Goal: Information Seeking & Learning: Learn about a topic

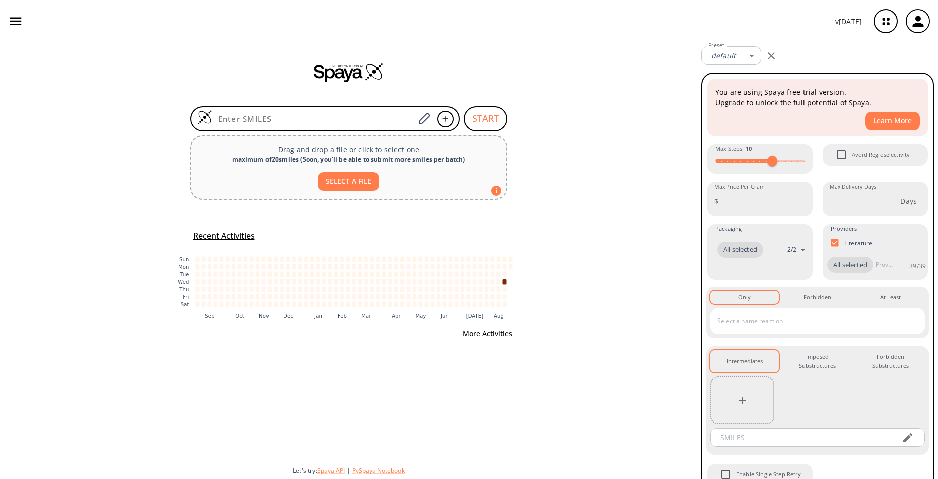
click at [913, 16] on icon "button" at bounding box center [918, 21] width 17 height 17
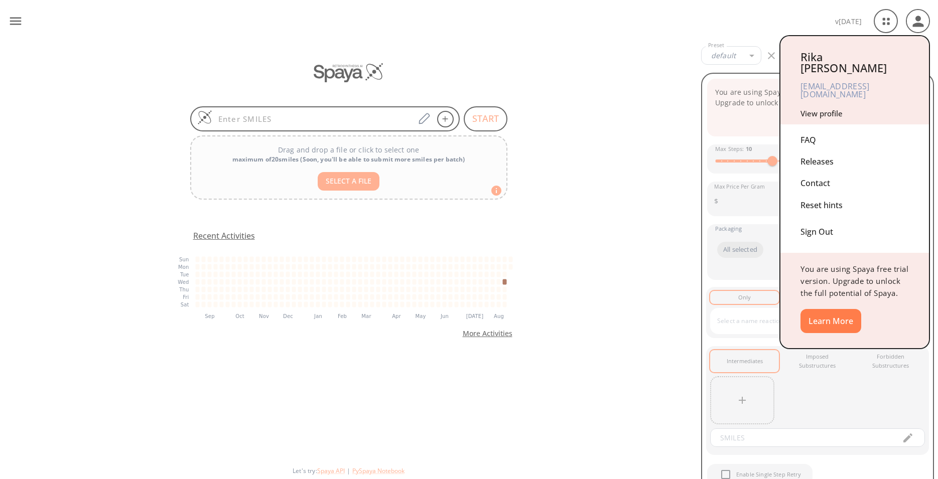
click at [886, 19] on div at bounding box center [469, 239] width 938 height 479
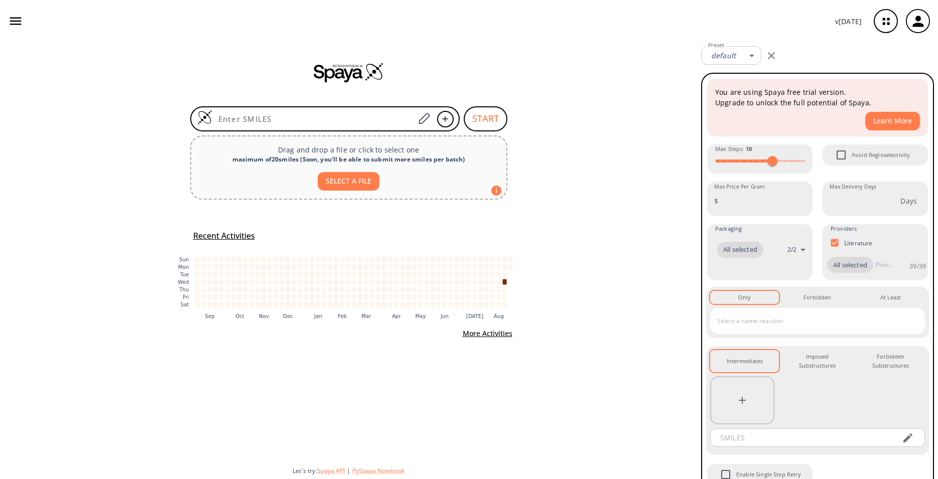
click at [886, 19] on icon "button" at bounding box center [885, 21] width 27 height 27
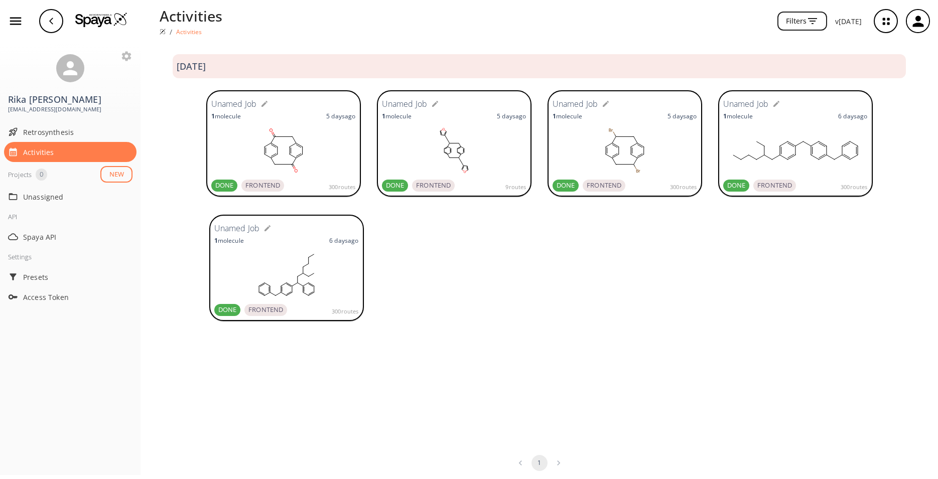
click at [806, 171] on rect at bounding box center [795, 150] width 144 height 50
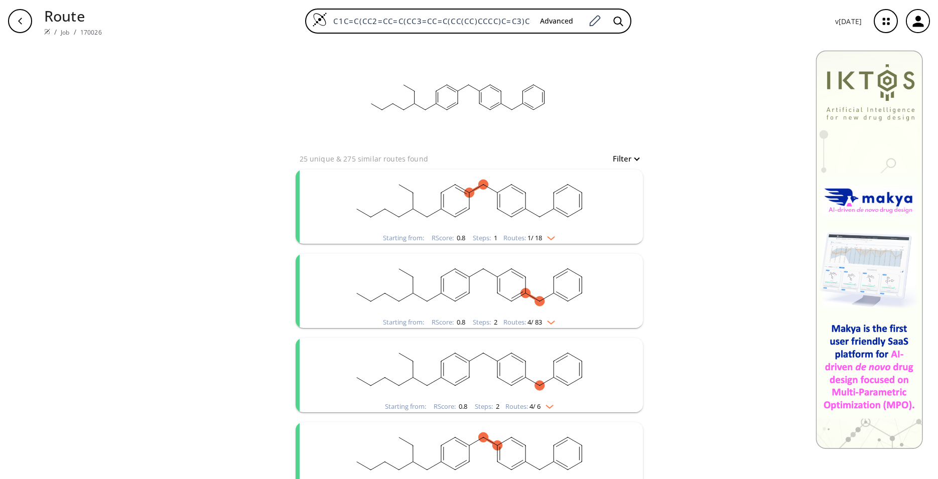
click at [526, 214] on rect "clusters" at bounding box center [469, 201] width 261 height 63
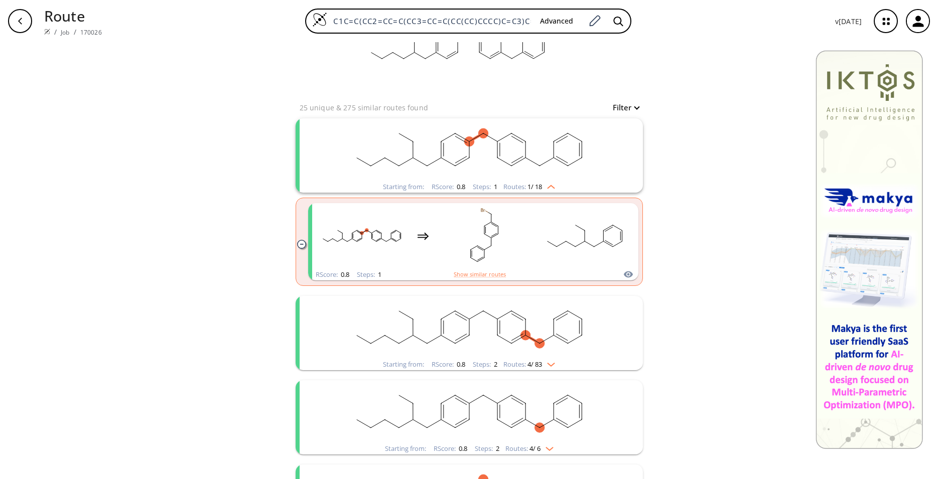
scroll to position [102, 0]
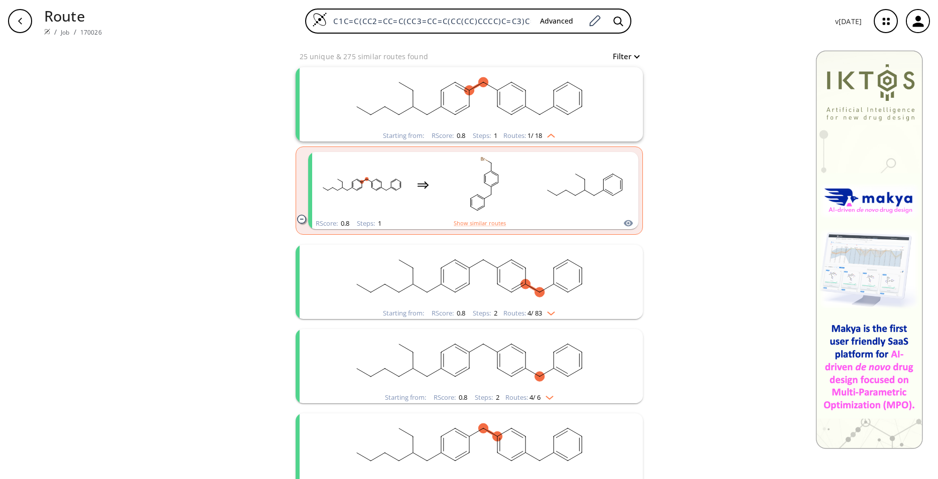
click at [503, 264] on rect "clusters" at bounding box center [469, 276] width 261 height 63
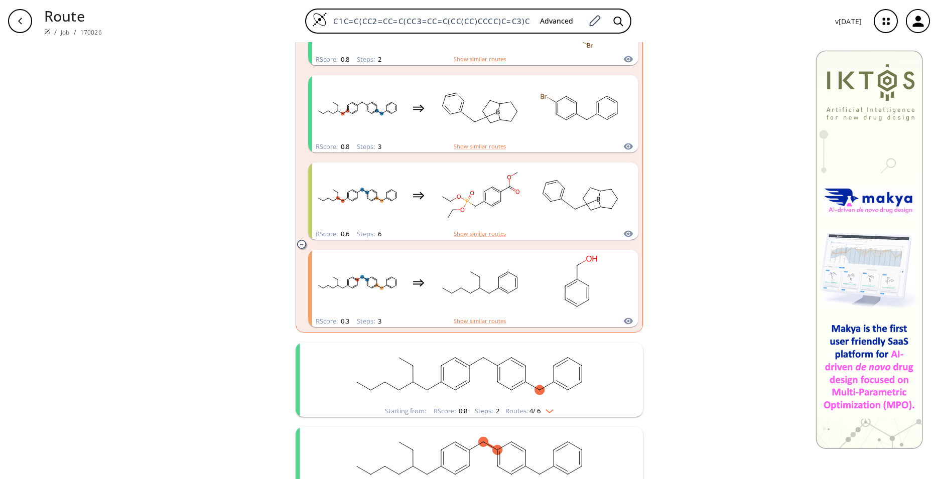
scroll to position [461, 0]
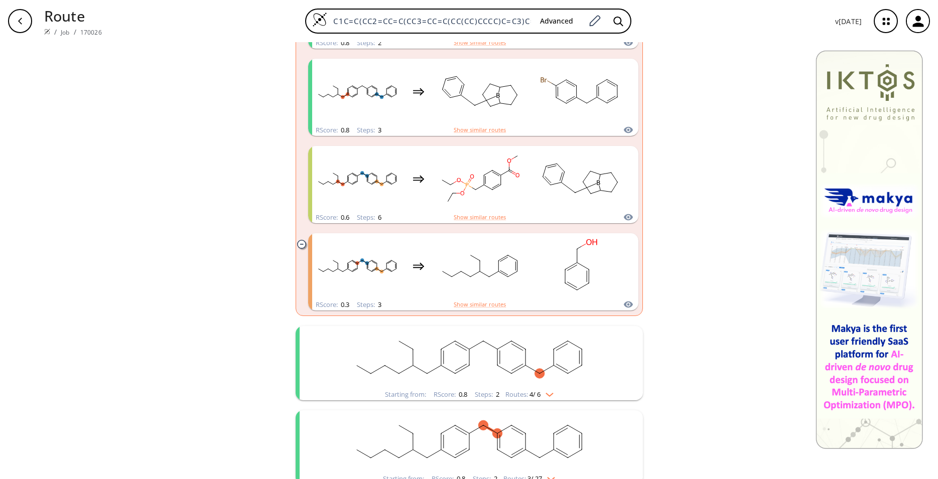
click at [503, 264] on rect "clusters" at bounding box center [479, 266] width 90 height 63
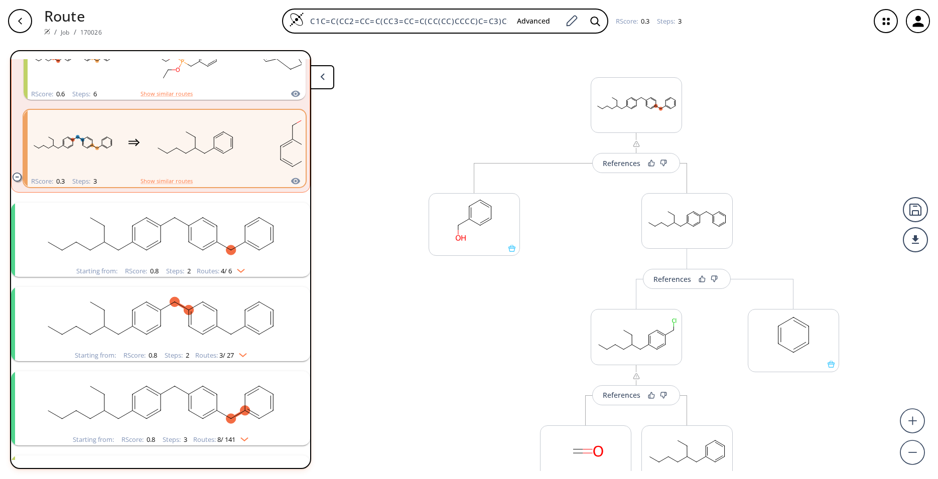
scroll to position [426, 0]
click at [230, 240] on rect "clusters" at bounding box center [160, 231] width 261 height 63
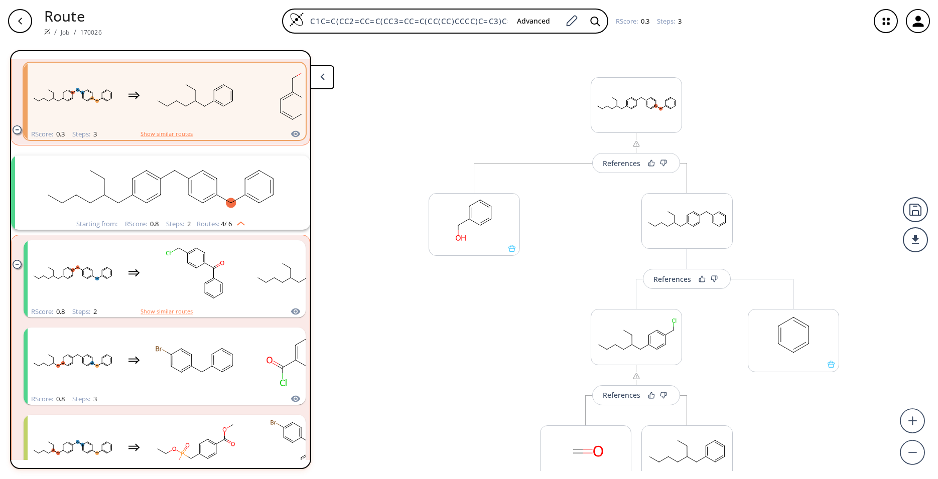
scroll to position [493, 0]
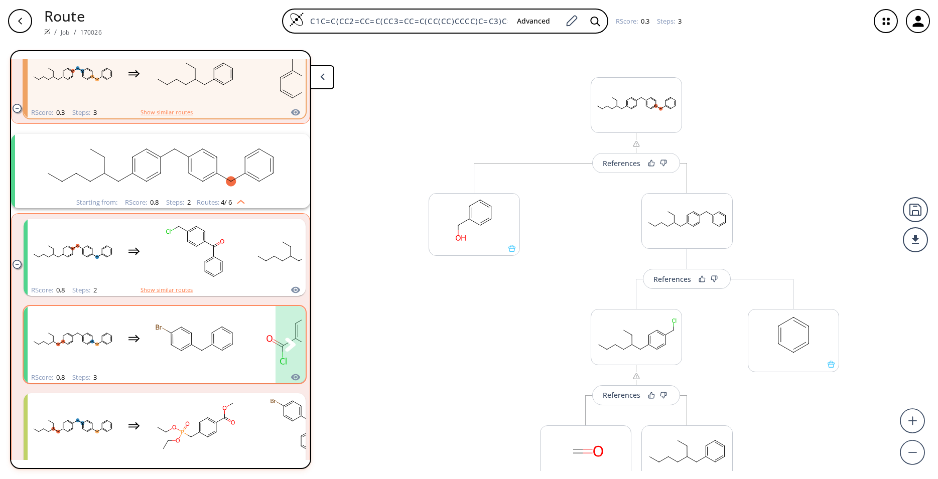
click at [244, 331] on div "clusters" at bounding box center [234, 339] width 413 height 66
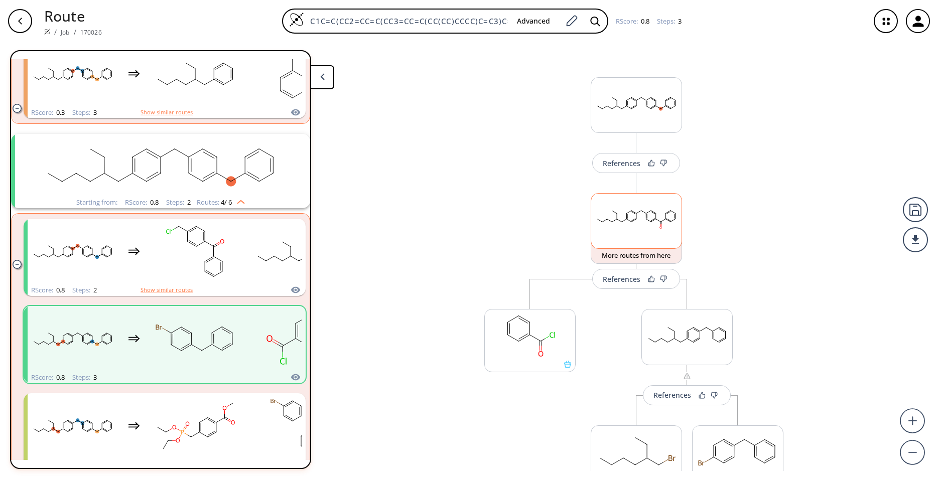
scroll to position [66, 0]
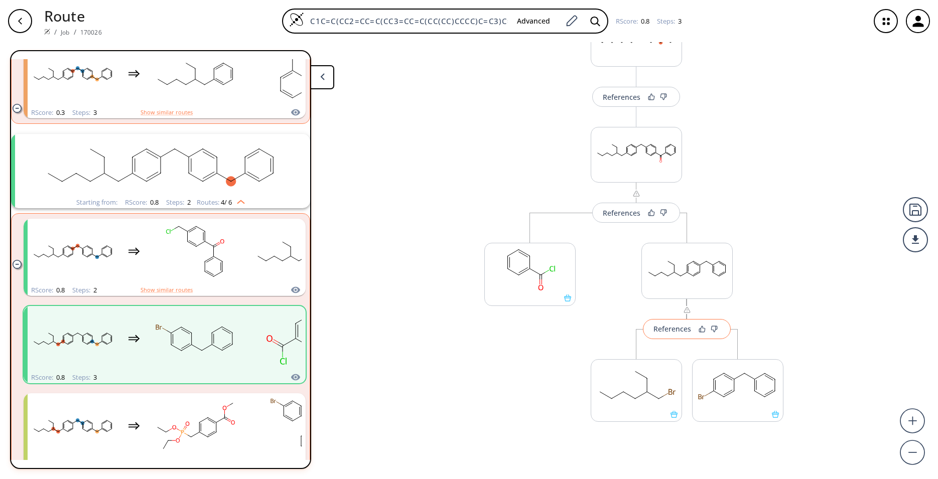
click at [678, 332] on div "References" at bounding box center [672, 329] width 38 height 7
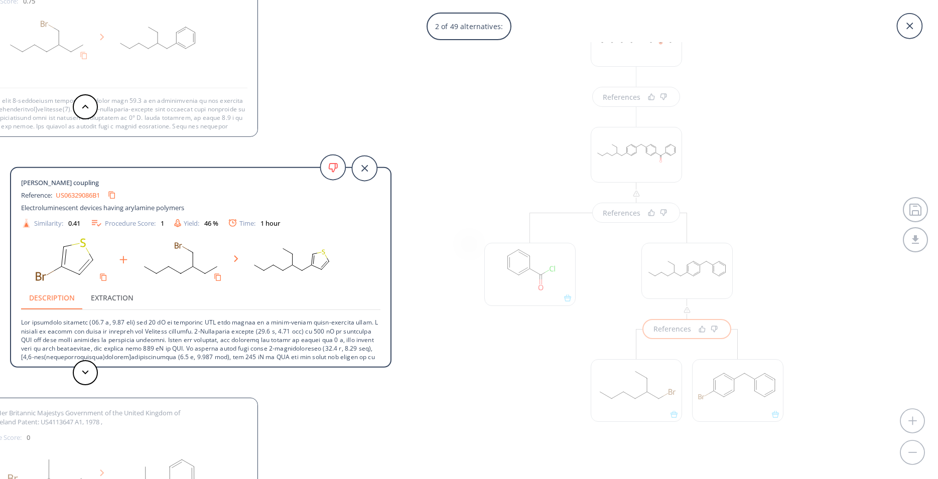
scroll to position [51, 0]
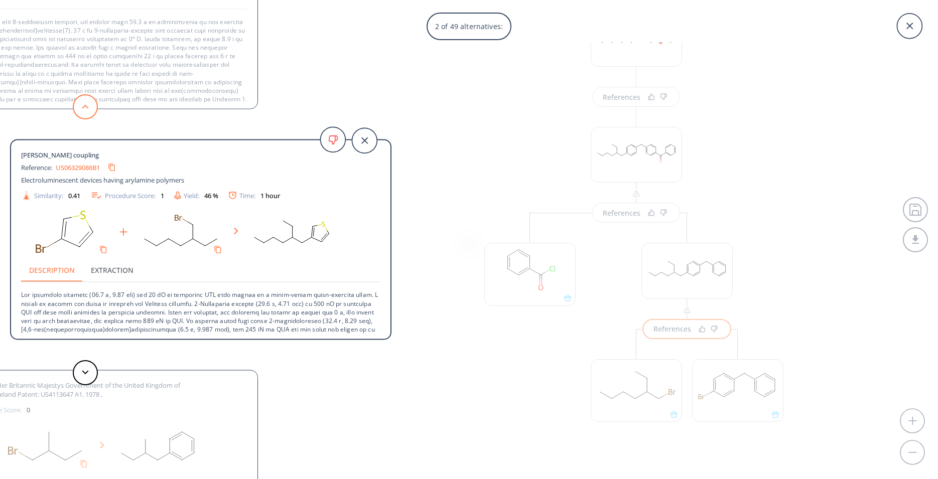
click at [91, 105] on button at bounding box center [85, 106] width 25 height 25
